Goal: Task Accomplishment & Management: Complete application form

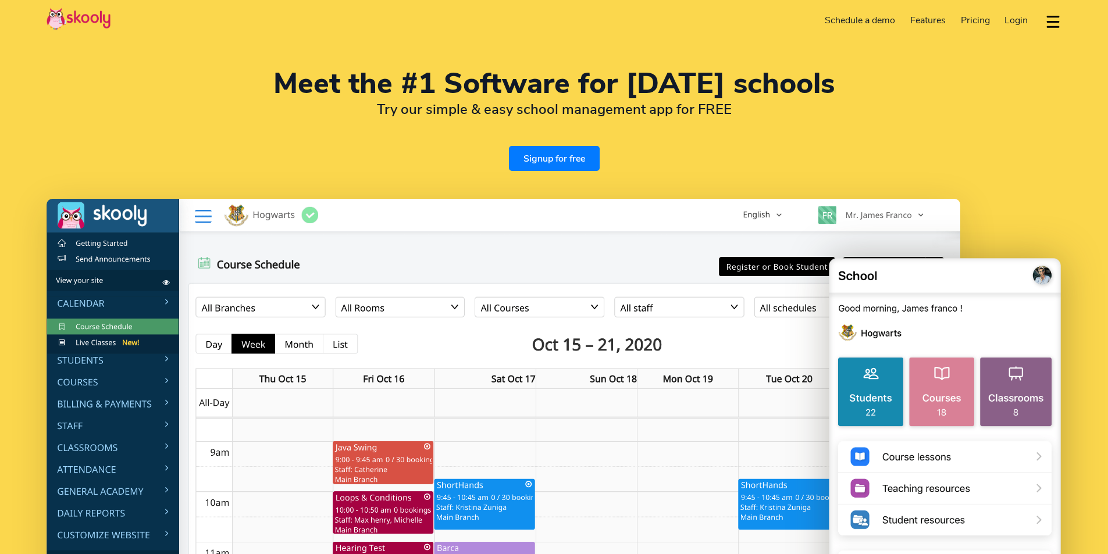
select select "en"
click at [244, 149] on div "Meet the #1 Software for sunday schools Try our simple & easy school management…" at bounding box center [554, 120] width 1015 height 101
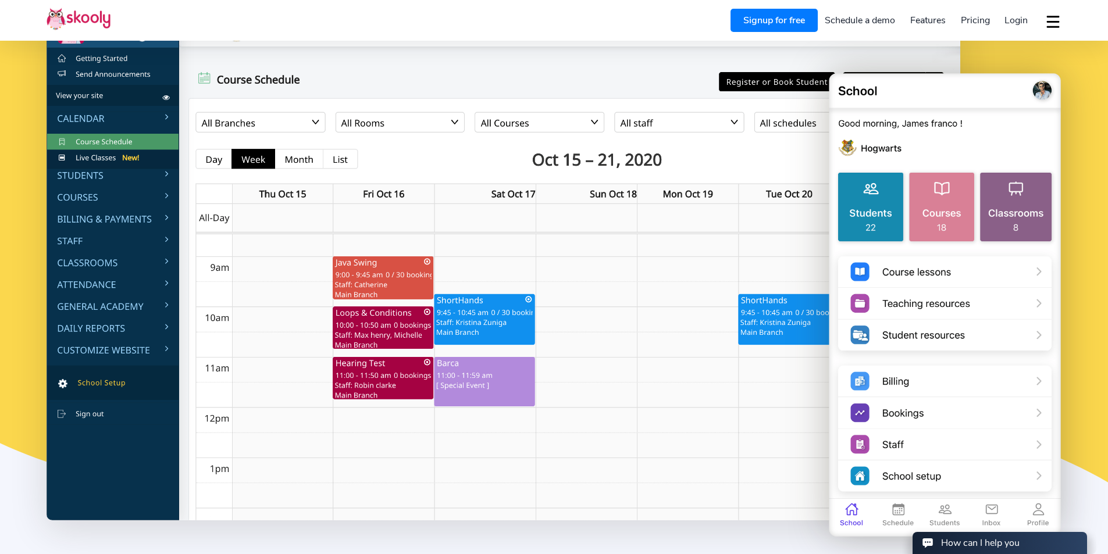
scroll to position [301, 0]
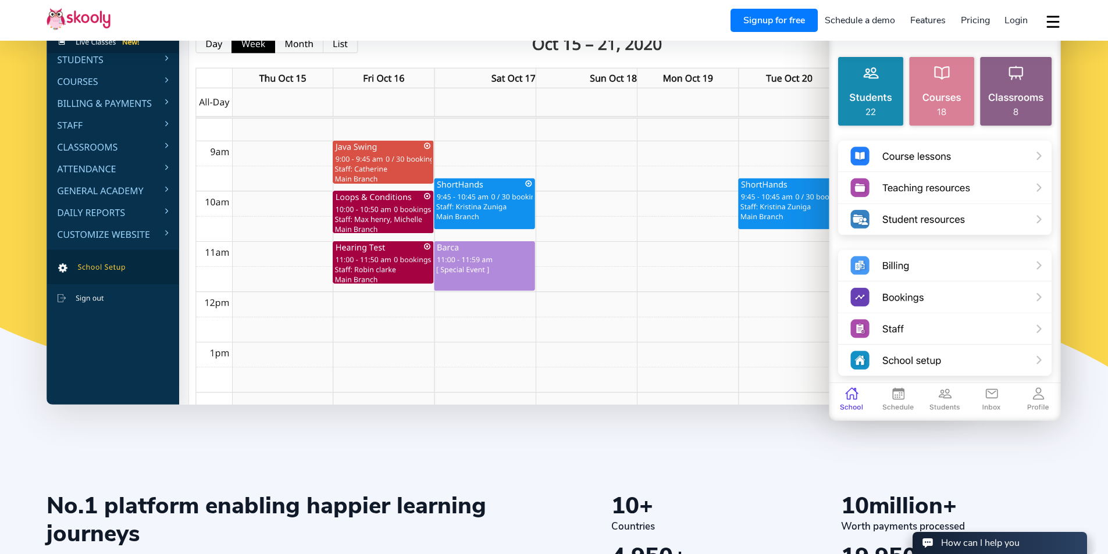
select select "1"
select select "United States"
select select "America/New_York"
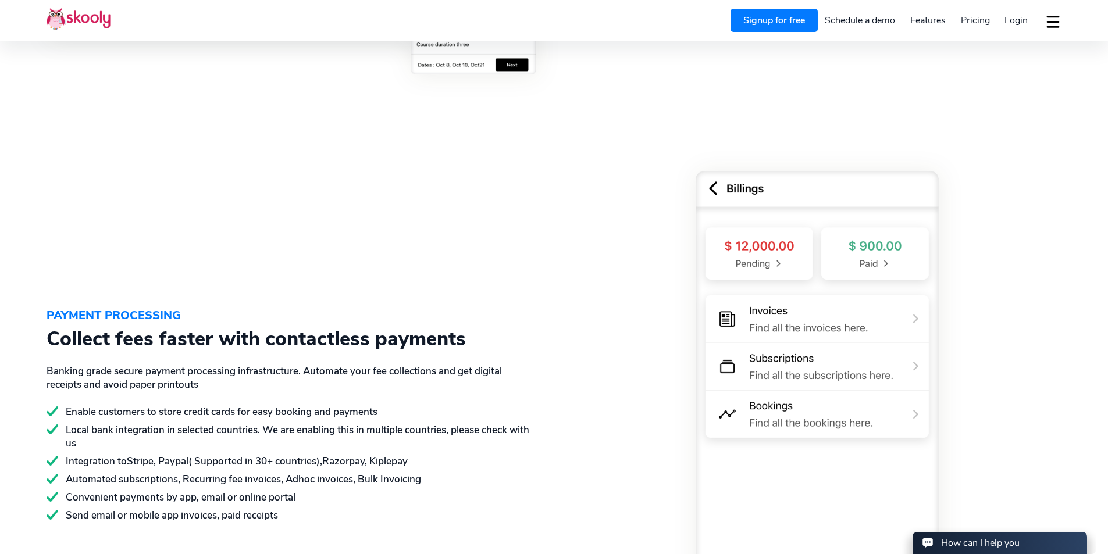
scroll to position [1700, 0]
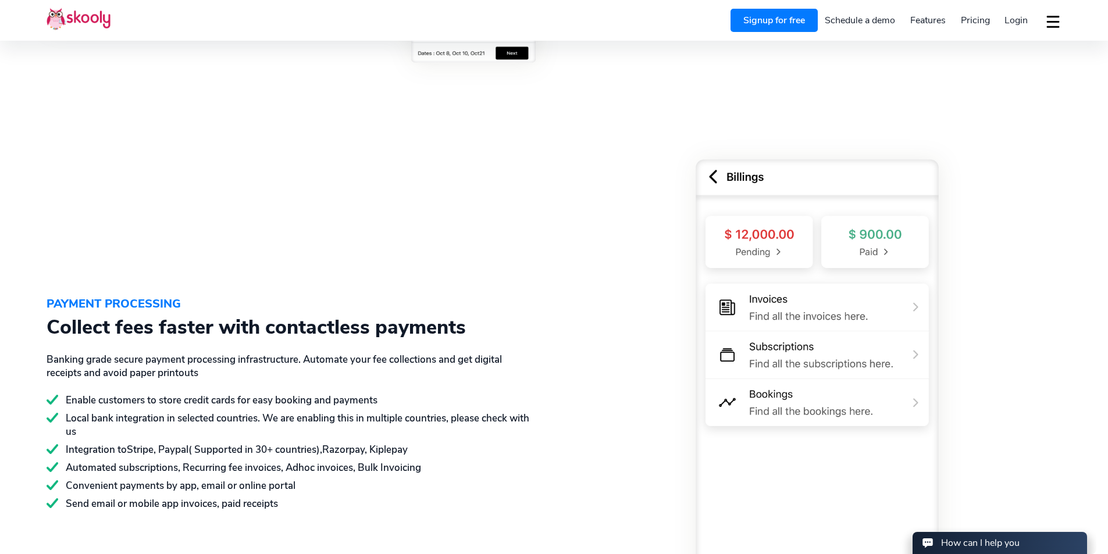
drag, startPoint x: 1116, startPoint y: 52, endPoint x: 1116, endPoint y: 309, distance: 256.5
click at [1107, 309] on html "Signup for free Schedule a demo Features Attendance Billing & Payments Class Sc…" at bounding box center [554, 67] width 1108 height 3534
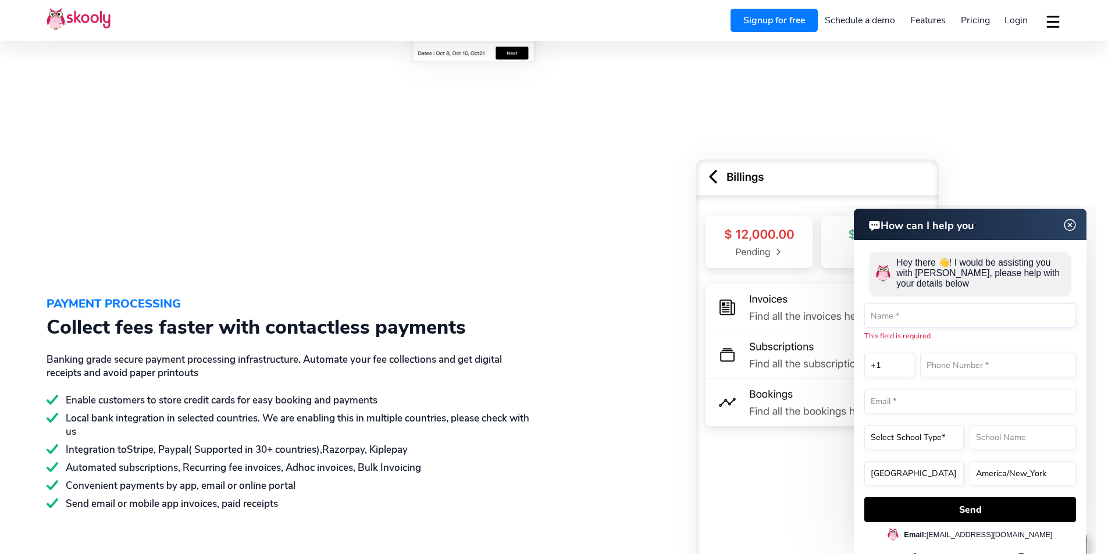
click at [531, 144] on div "PAYMENT PROCESSING Collect fees faster with contactless payments Banking grade …" at bounding box center [554, 355] width 1015 height 585
click at [1074, 220] on img at bounding box center [1070, 225] width 22 height 15
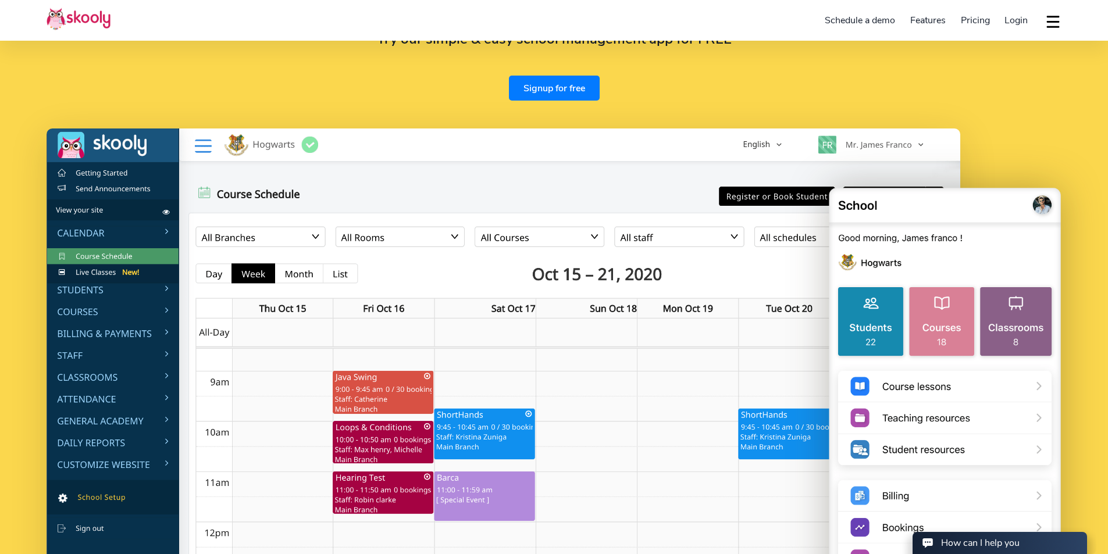
scroll to position [63, 0]
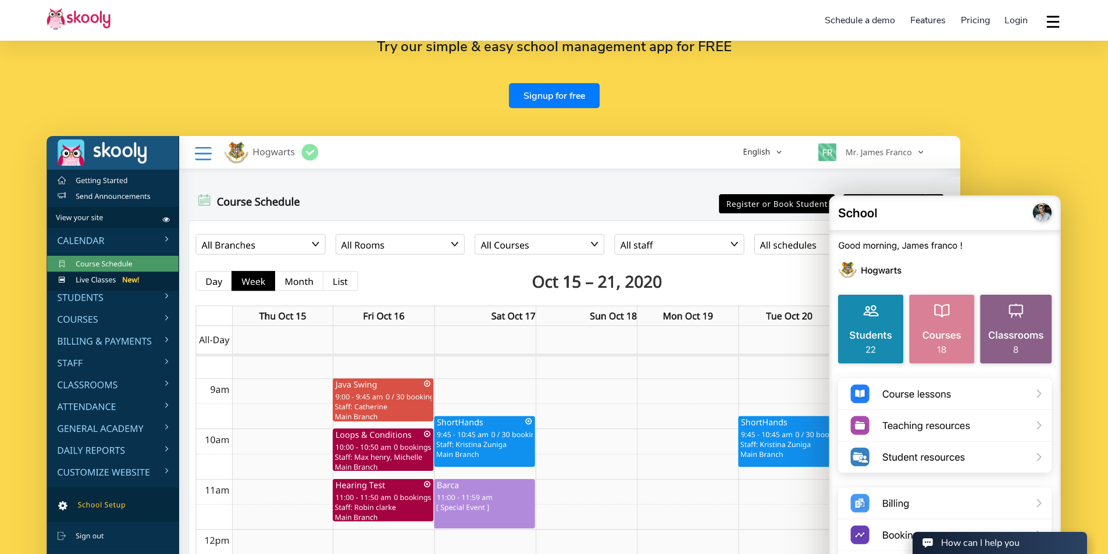
click at [985, 58] on div "Meet the #1 Software for sunday schools Try our simple & easy school management…" at bounding box center [554, 57] width 1015 height 101
click at [644, 77] on div "Meet the #1 Software for sunday schools Try our simple & easy school management…" at bounding box center [554, 57] width 1015 height 101
drag, startPoint x: 668, startPoint y: 449, endPoint x: 614, endPoint y: 459, distance: 55.0
click at [668, 449] on img at bounding box center [504, 389] width 914 height 507
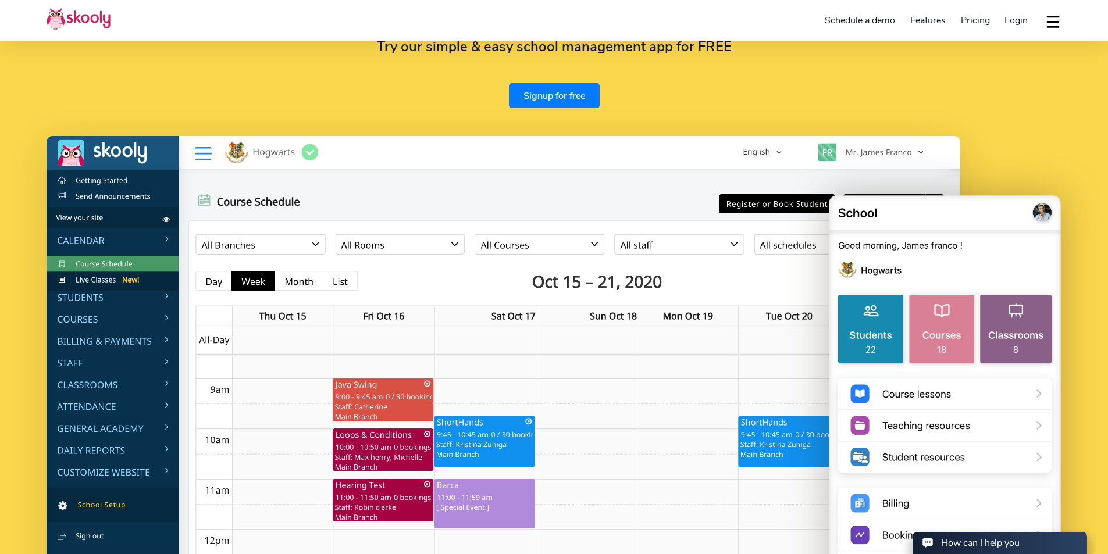
click at [943, 401] on img at bounding box center [944, 427] width 233 height 470
click at [842, 19] on link "Schedule a demo" at bounding box center [860, 20] width 85 height 19
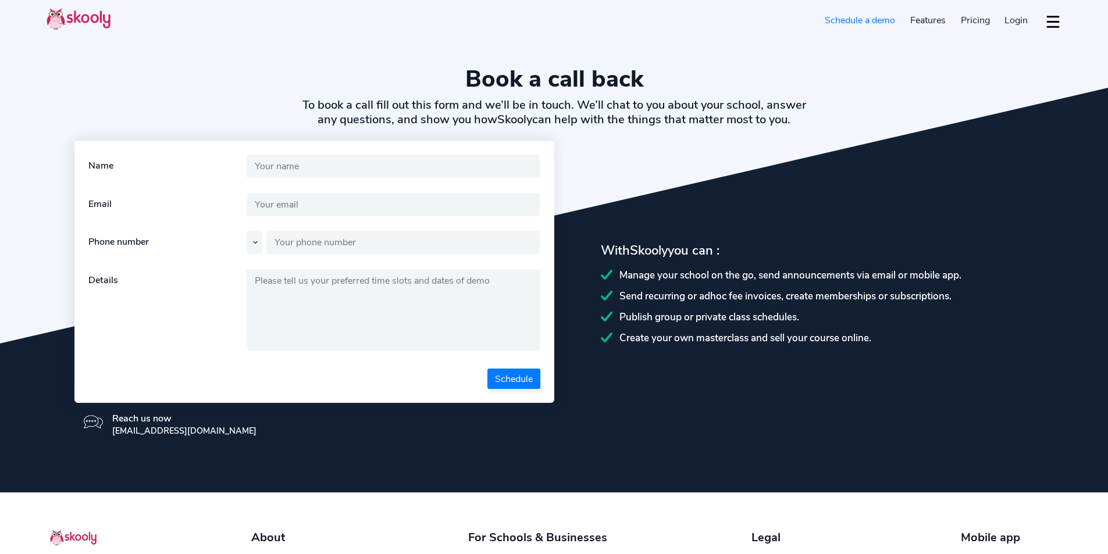
select select "en"
select select "1"
select select "[GEOGRAPHIC_DATA]"
select select "America/New_York"
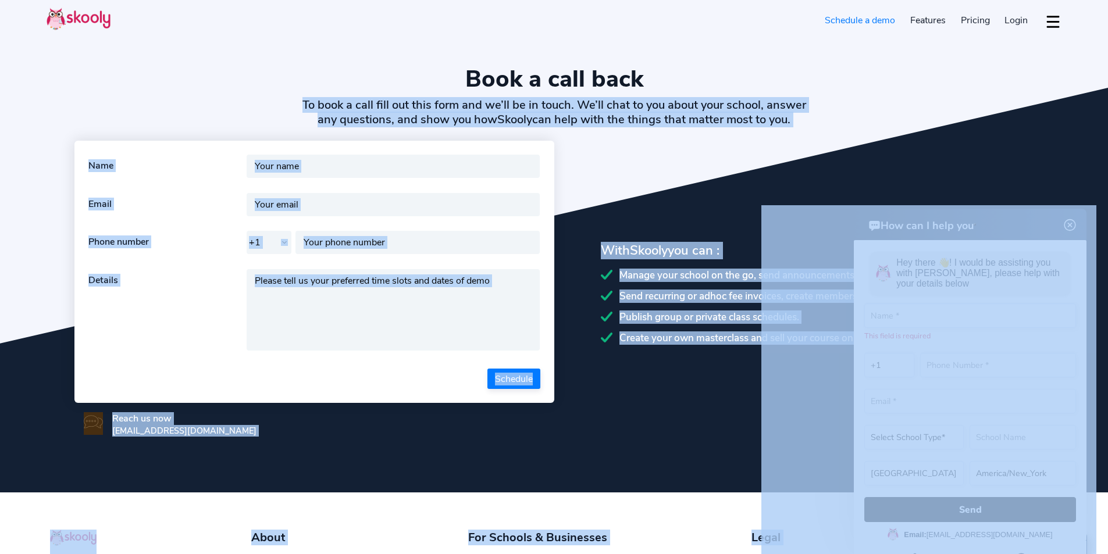
drag, startPoint x: 1047, startPoint y: 302, endPoint x: 810, endPoint y: 293, distance: 237.5
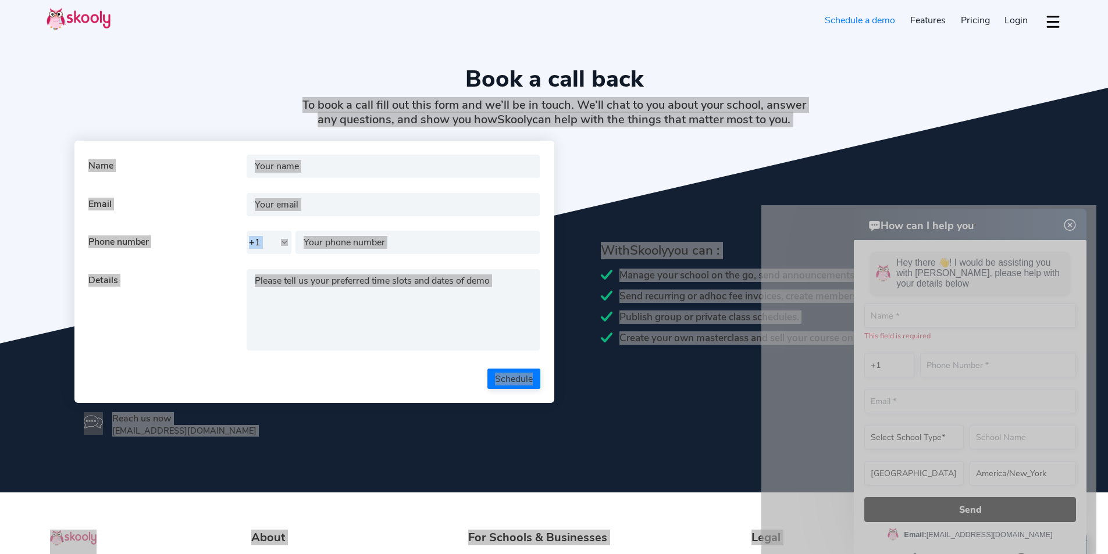
click at [810, 205] on html "How can I help you How can I help you Hey there 👋! I would be assisting you wit…" at bounding box center [928, 205] width 335 height 0
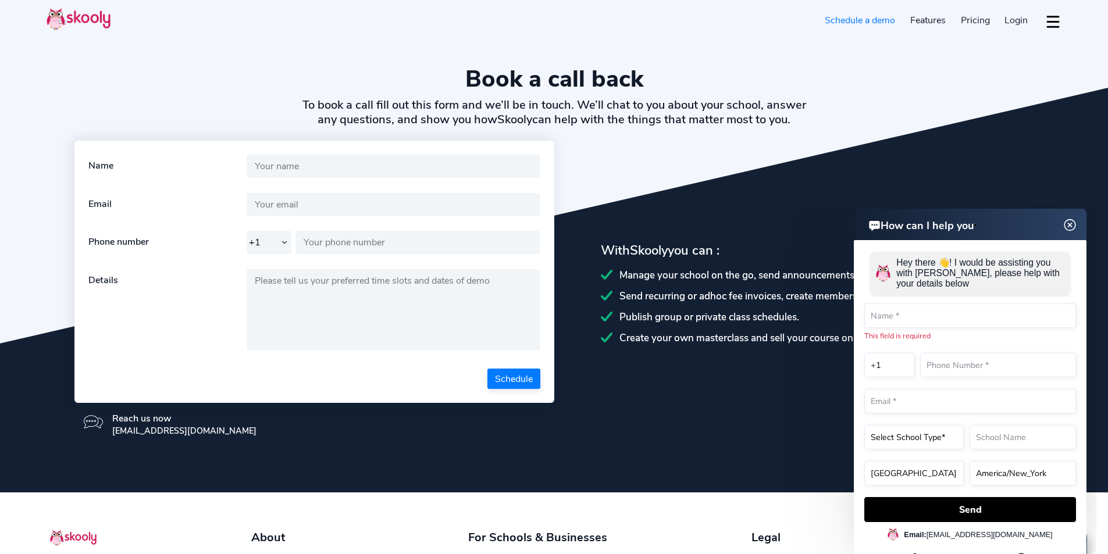
click at [1068, 231] on img at bounding box center [1070, 225] width 22 height 15
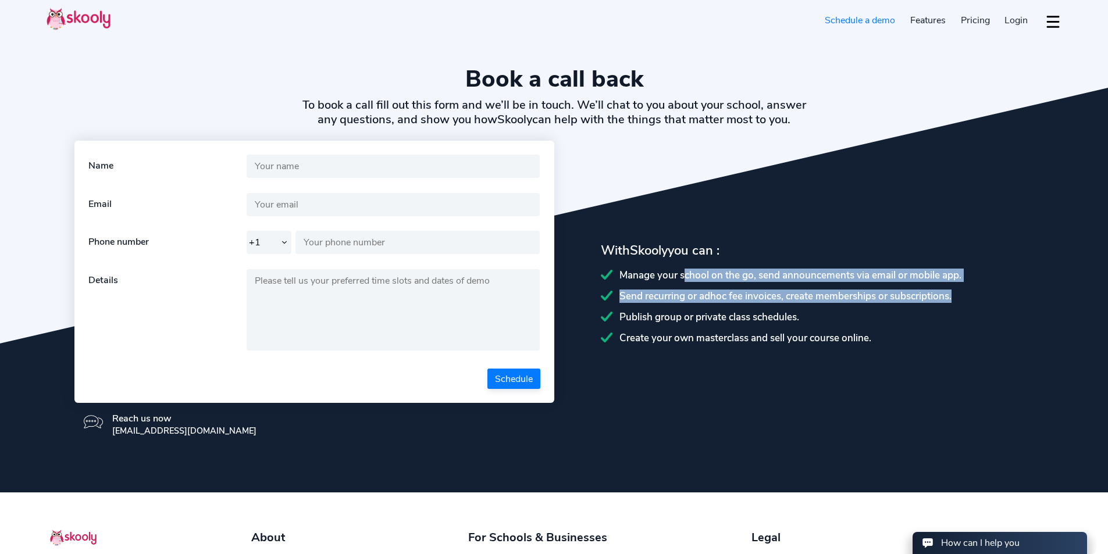
drag, startPoint x: 685, startPoint y: 280, endPoint x: 953, endPoint y: 284, distance: 268.1
click at [953, 284] on div "Manage your school on the go, send announcements via email or mobile app. Send …" at bounding box center [817, 307] width 433 height 76
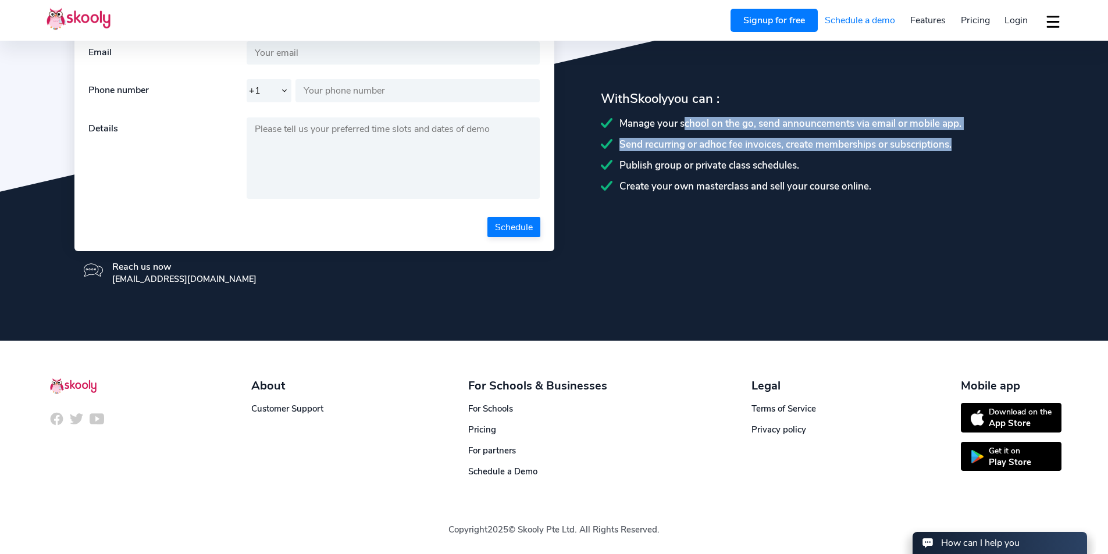
click at [846, 21] on link "Schedule a demo" at bounding box center [860, 20] width 85 height 19
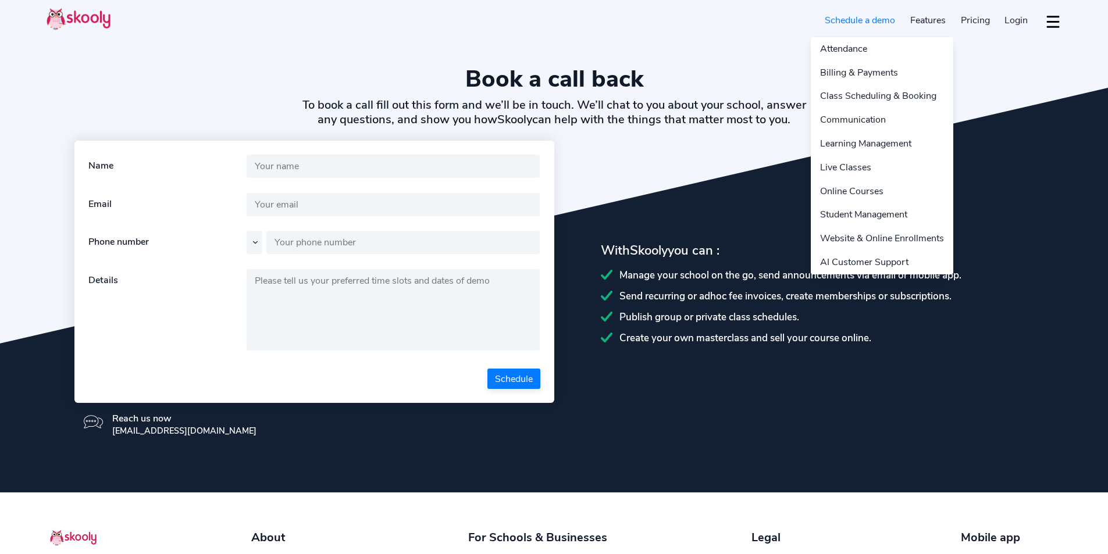
select select "en"
select select "1"
select select "[GEOGRAPHIC_DATA]"
select select "America/New_York"
click at [865, 100] on link "Class Scheduling & Booking" at bounding box center [882, 96] width 142 height 24
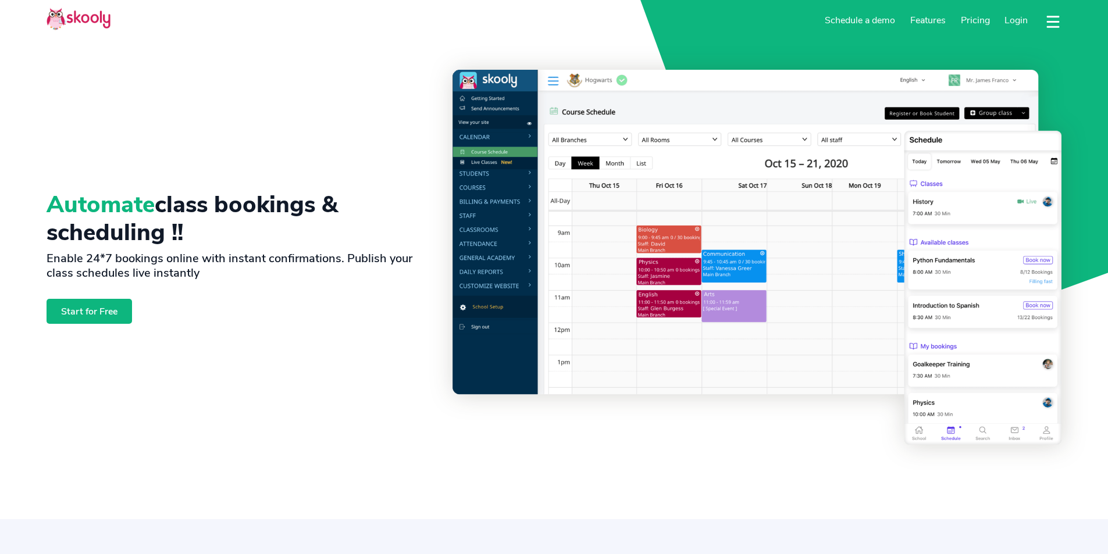
select select "en"
select select "1"
select select "[GEOGRAPHIC_DATA]"
select select "America/New_York"
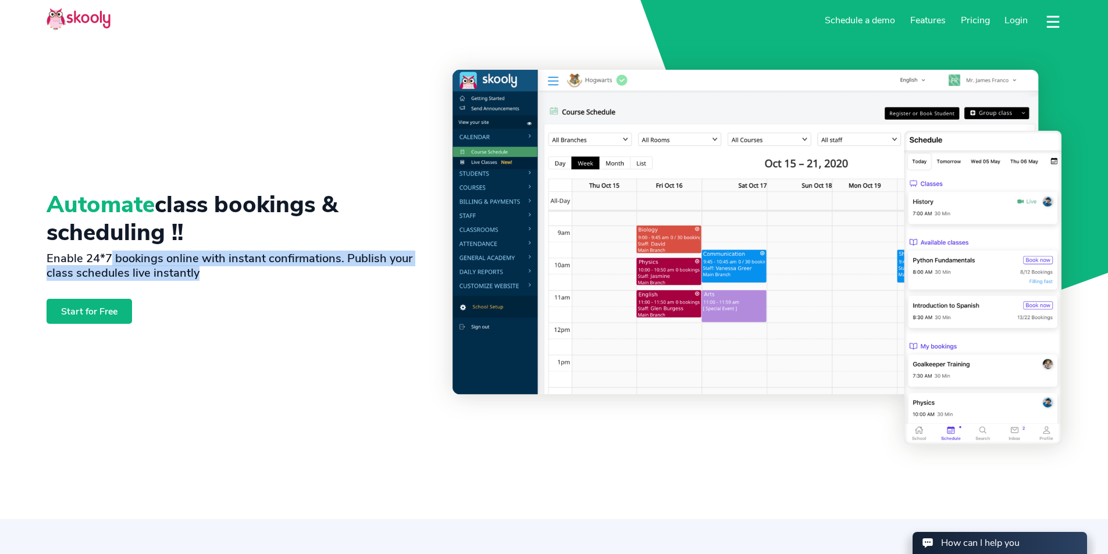
drag, startPoint x: 110, startPoint y: 256, endPoint x: 385, endPoint y: 320, distance: 282.4
click at [385, 320] on div "Automate class bookings & scheduling !! Enable 24*7 bookings online with instan…" at bounding box center [250, 257] width 406 height 375
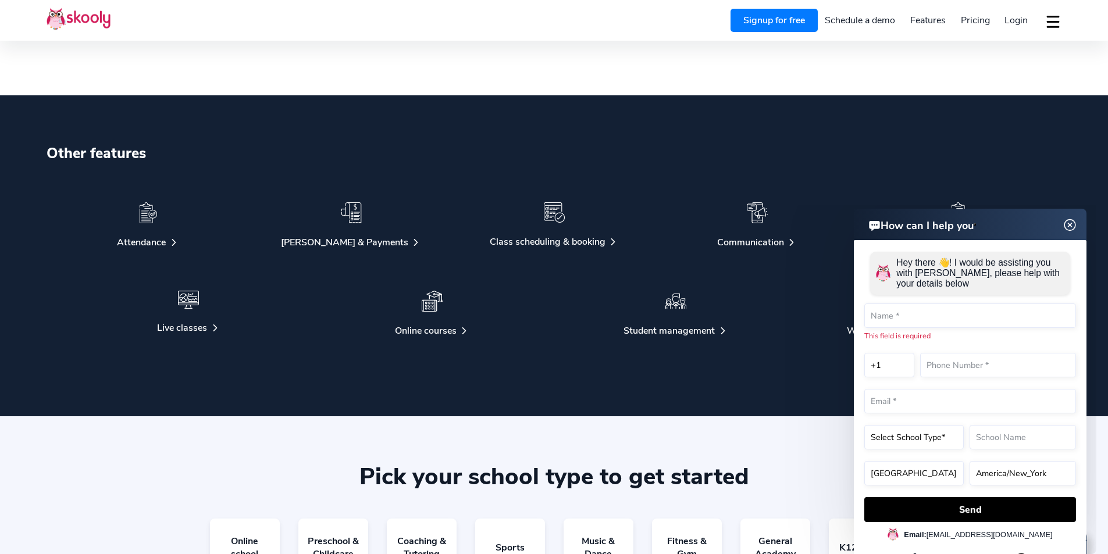
scroll to position [2472, 0]
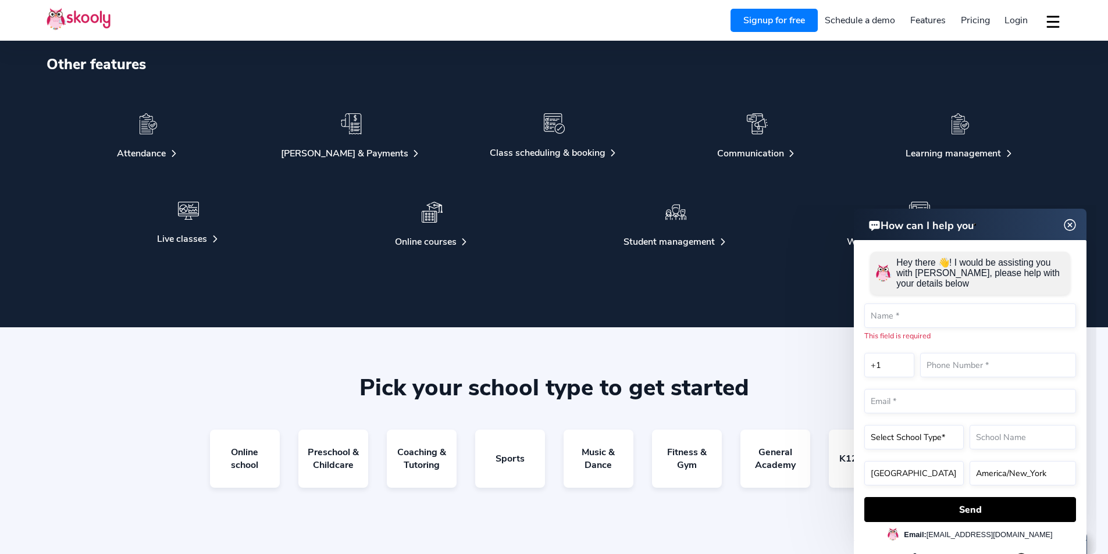
drag, startPoint x: 1116, startPoint y: 64, endPoint x: 311, endPoint y: 69, distance: 804.9
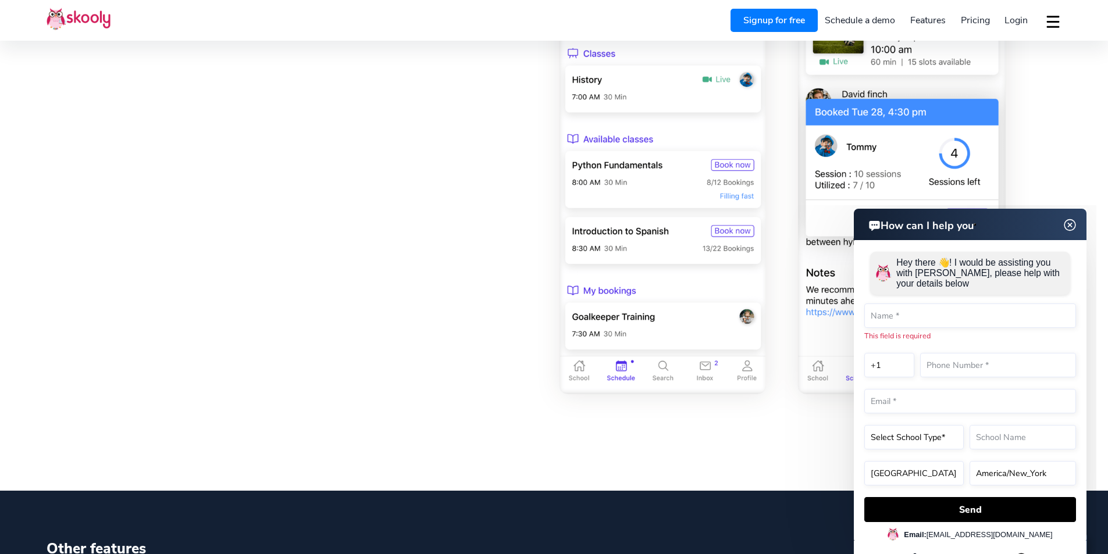
scroll to position [1665, 0]
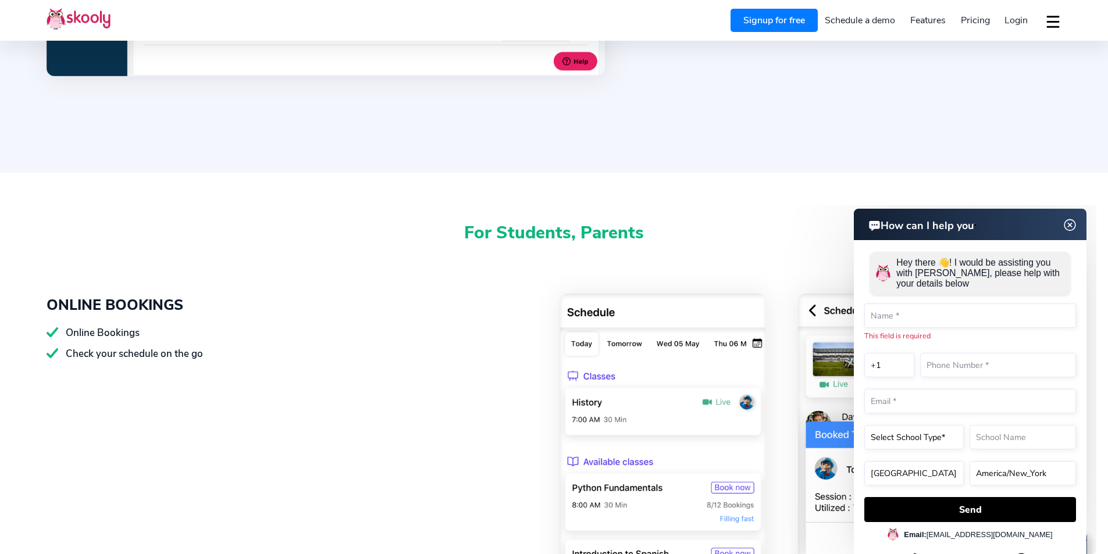
click at [552, 357] on img at bounding box center [782, 505] width 558 height 423
click at [1072, 224] on img at bounding box center [1070, 225] width 22 height 15
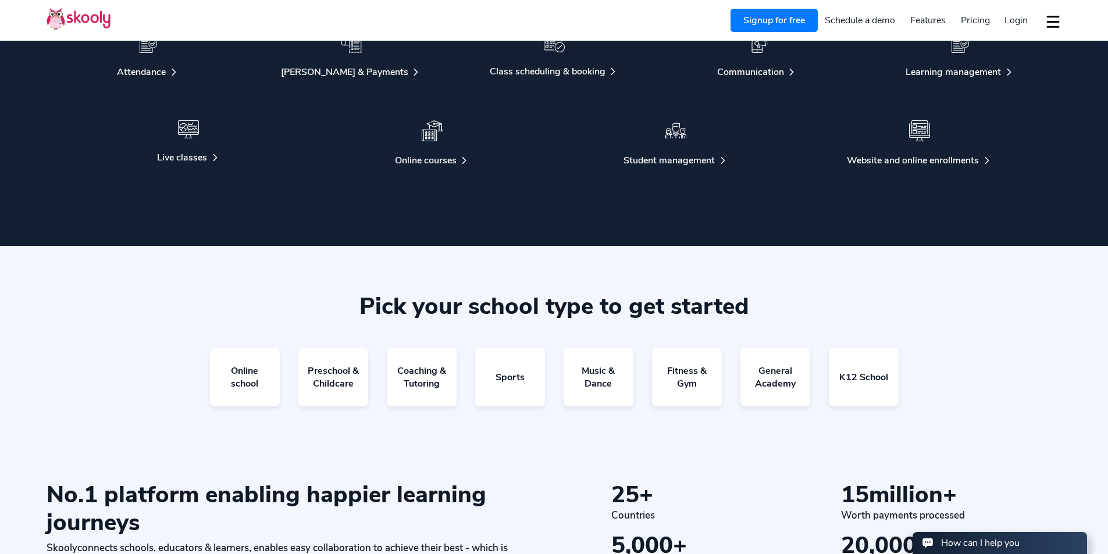
scroll to position [2625, 0]
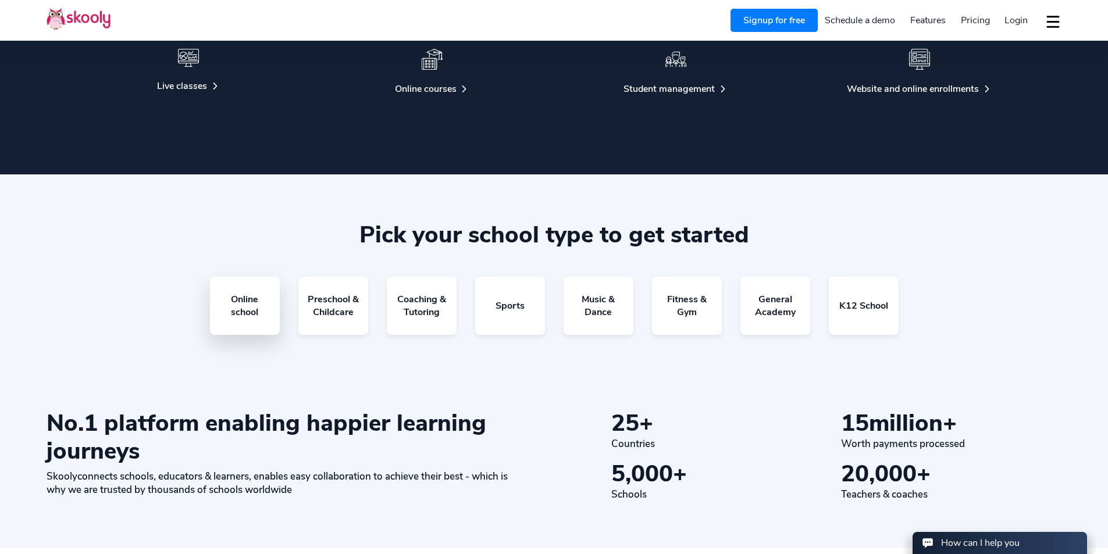
click at [244, 320] on link "Online school" at bounding box center [245, 306] width 70 height 58
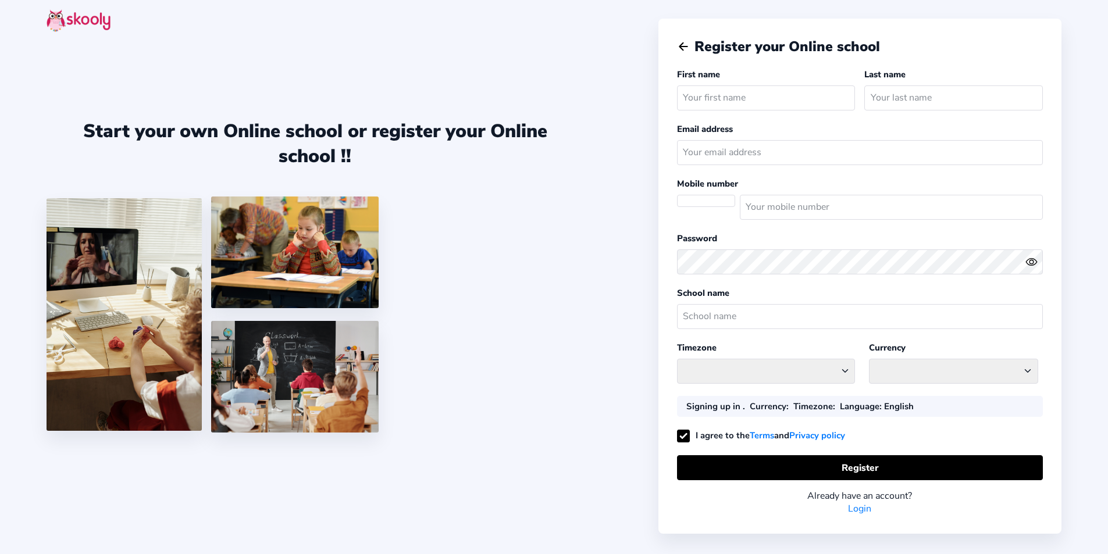
select select
select select "America/New_York"
select select "USD $"
select select "US"
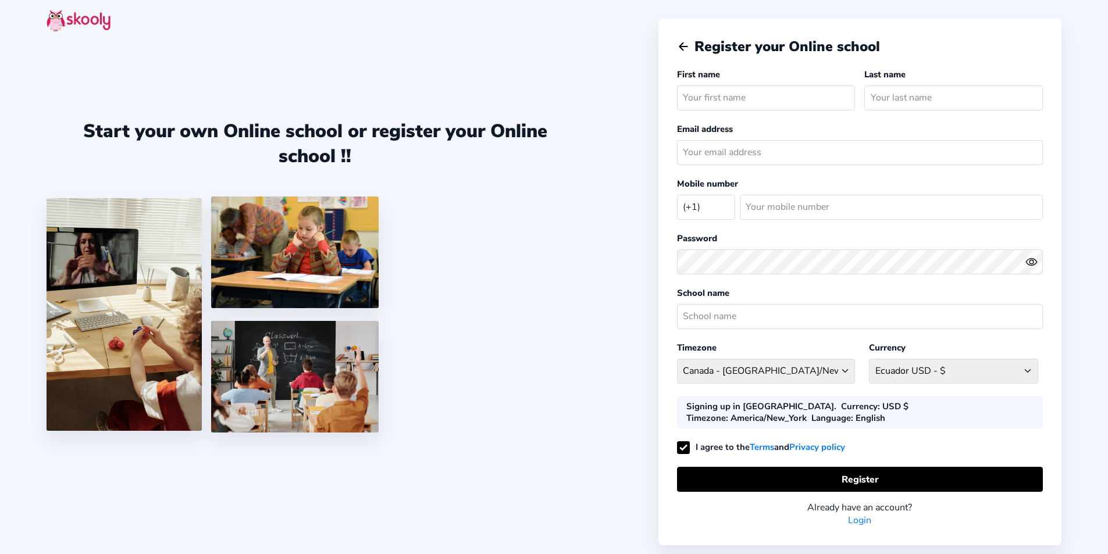
drag, startPoint x: 33, startPoint y: 115, endPoint x: 508, endPoint y: 164, distance: 477.7
click at [508, 164] on div "Start your own Online school or register your Online school !! Register your On…" at bounding box center [554, 292] width 1108 height 585
click at [57, 20] on img at bounding box center [79, 20] width 64 height 23
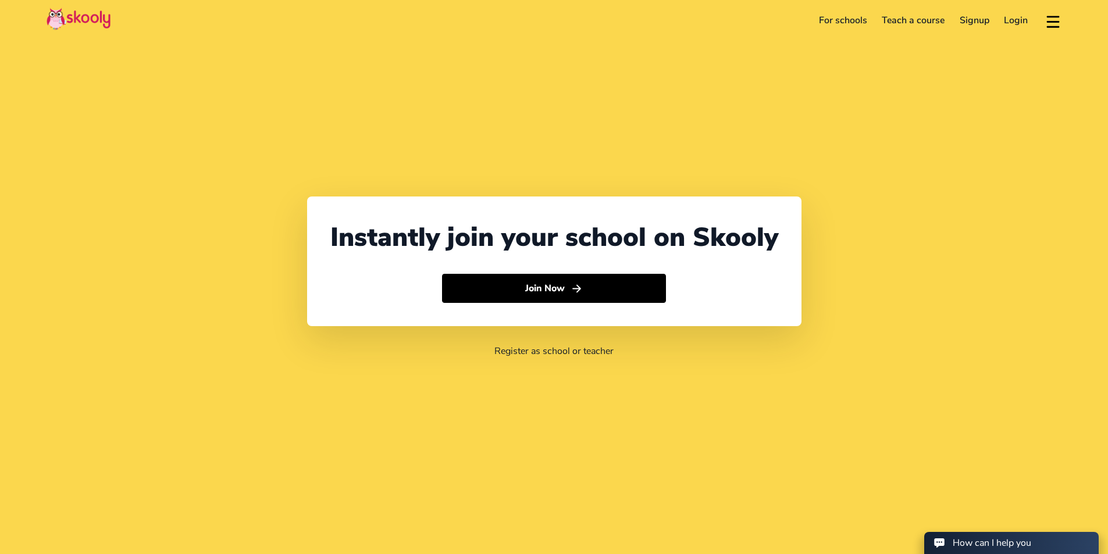
select select "1"
select select "[GEOGRAPHIC_DATA]"
select select "America/New_York"
